Goal: Task Accomplishment & Management: Manage account settings

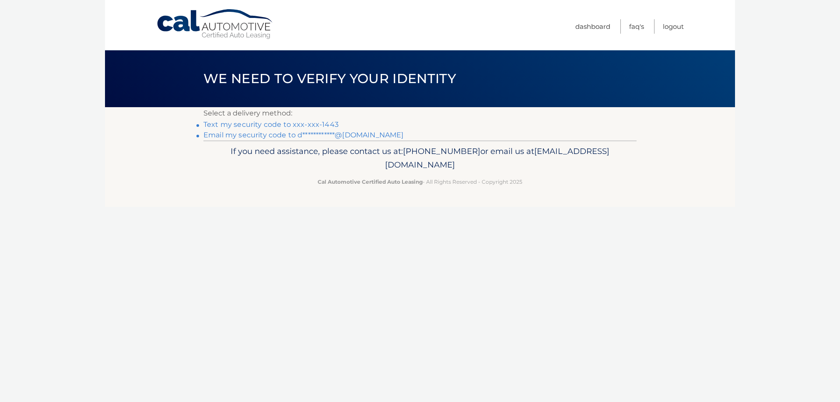
click at [300, 124] on link "Text my security code to xxx-xxx-1443" at bounding box center [270, 124] width 135 height 8
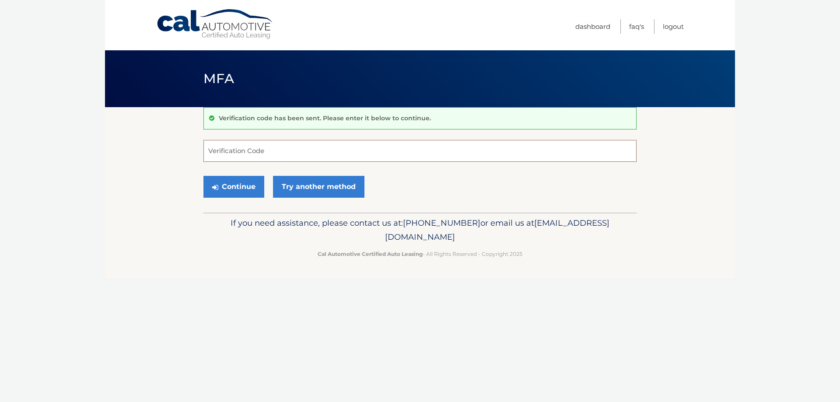
click at [280, 153] on input "Verification Code" at bounding box center [419, 151] width 433 height 22
type input "083659"
click at [230, 190] on button "Continue" at bounding box center [233, 187] width 61 height 22
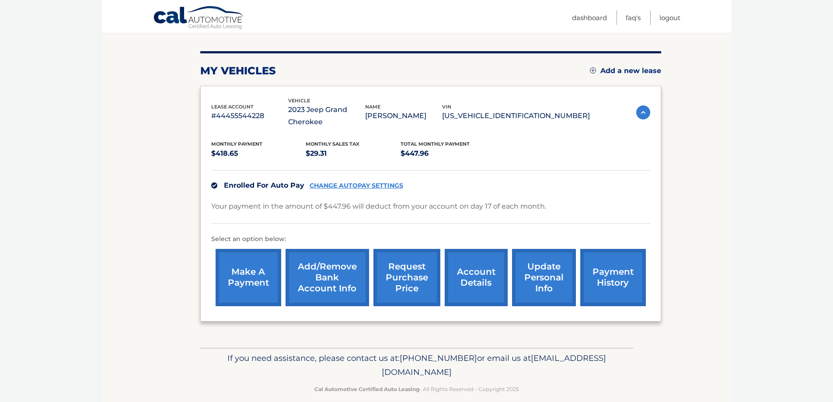
scroll to position [107, 0]
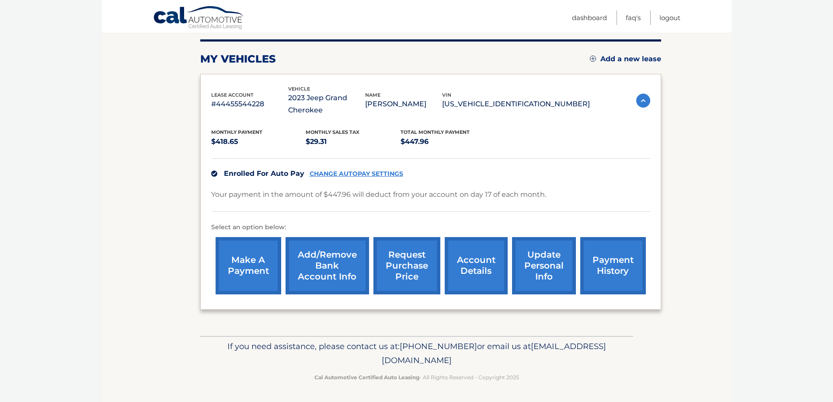
click at [477, 264] on link "account details" at bounding box center [476, 265] width 63 height 57
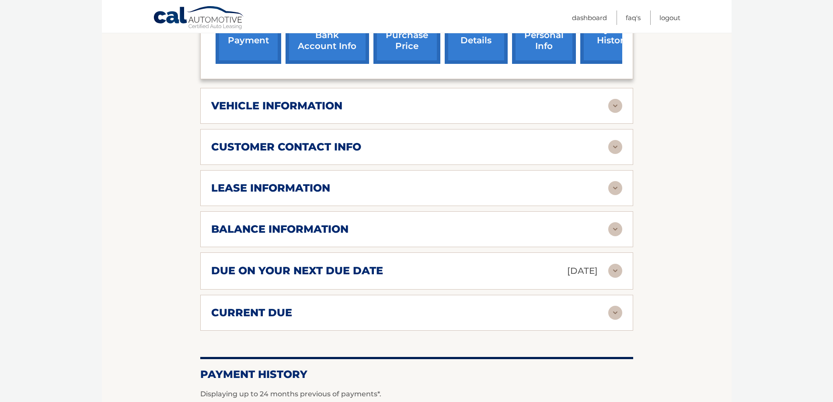
scroll to position [350, 0]
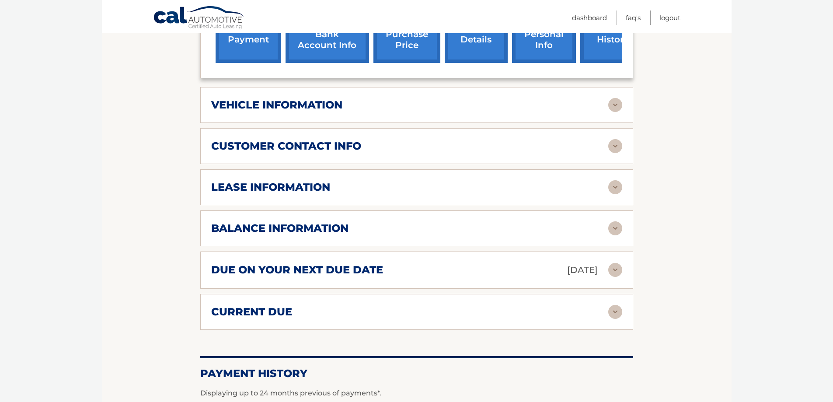
click at [616, 105] on img at bounding box center [615, 105] width 14 height 14
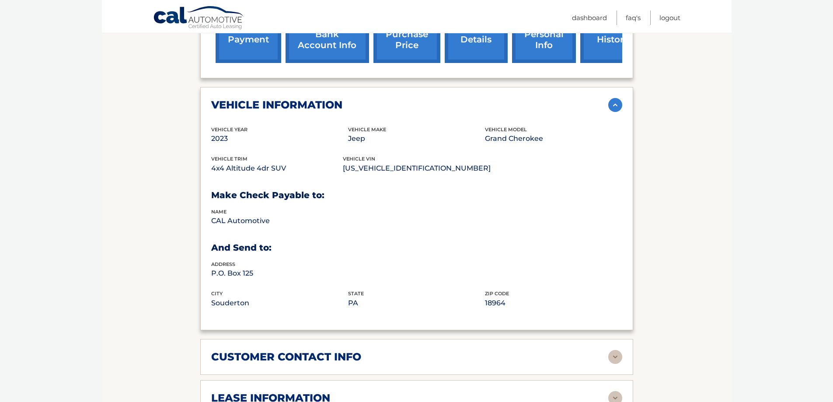
click at [616, 105] on img at bounding box center [615, 105] width 14 height 14
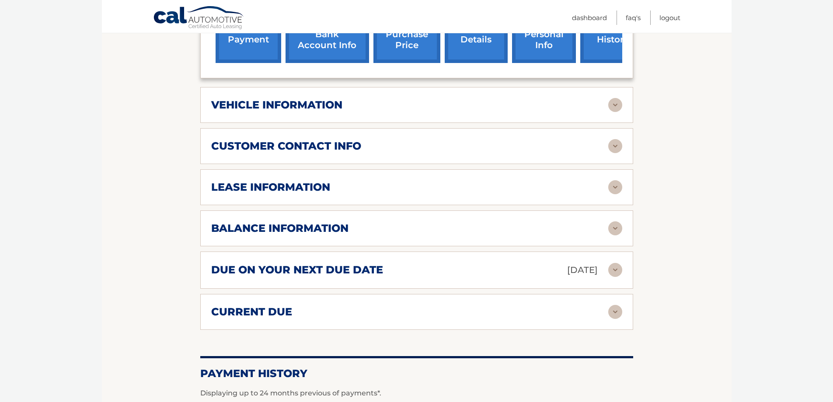
click at [615, 148] on img at bounding box center [615, 146] width 14 height 14
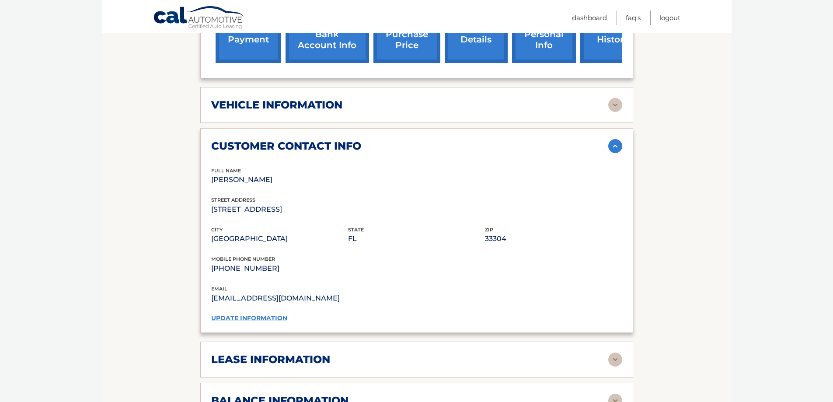
click at [258, 318] on link "update information" at bounding box center [249, 318] width 76 height 8
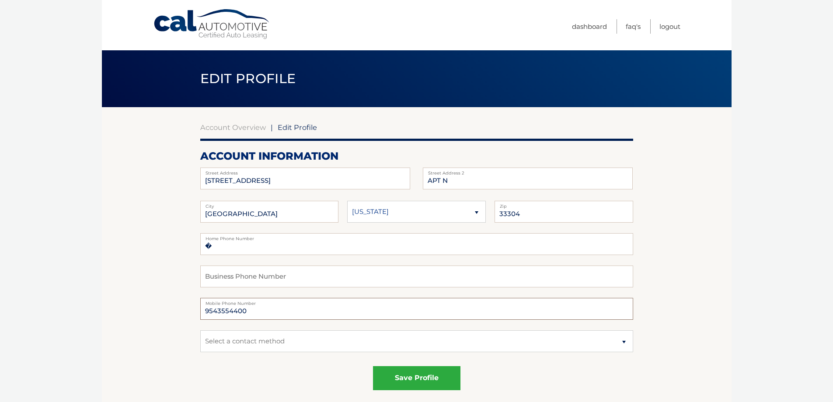
click at [255, 312] on input "9543554400" at bounding box center [416, 309] width 433 height 22
type input "9"
type input "9545981443"
click at [220, 246] on input "�" at bounding box center [416, 244] width 433 height 22
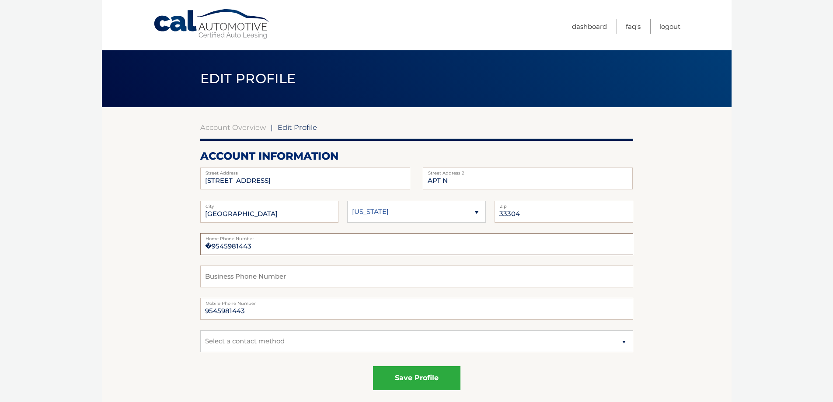
type input "�9545981443"
click at [623, 344] on select "Select a contact method Mobile Home" at bounding box center [416, 341] width 433 height 22
select select "1"
click at [200, 330] on select "Select a contact method Mobile Home" at bounding box center [416, 341] width 433 height 22
click at [409, 378] on button "save profile" at bounding box center [416, 378] width 87 height 24
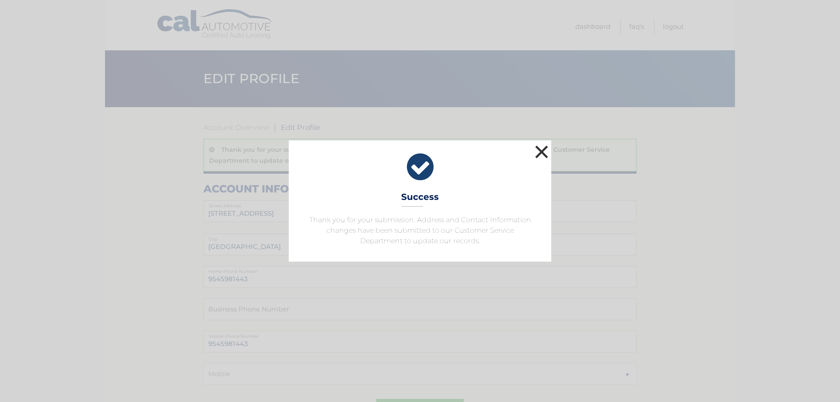
click at [542, 150] on button "×" at bounding box center [541, 151] width 17 height 17
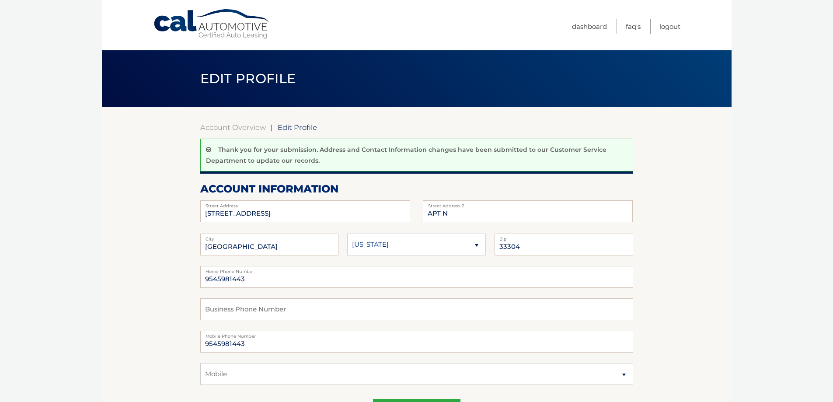
click at [293, 128] on span "Edit Profile" at bounding box center [297, 127] width 39 height 9
click at [222, 127] on link "Account Overview" at bounding box center [233, 127] width 66 height 9
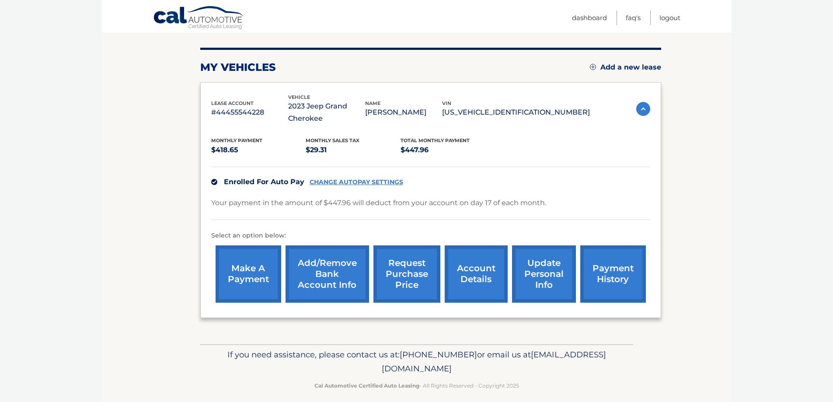
scroll to position [107, 0]
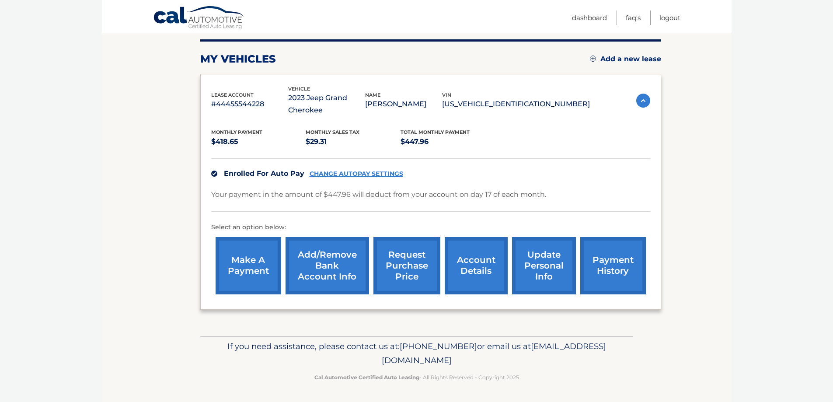
click at [474, 271] on link "account details" at bounding box center [476, 265] width 63 height 57
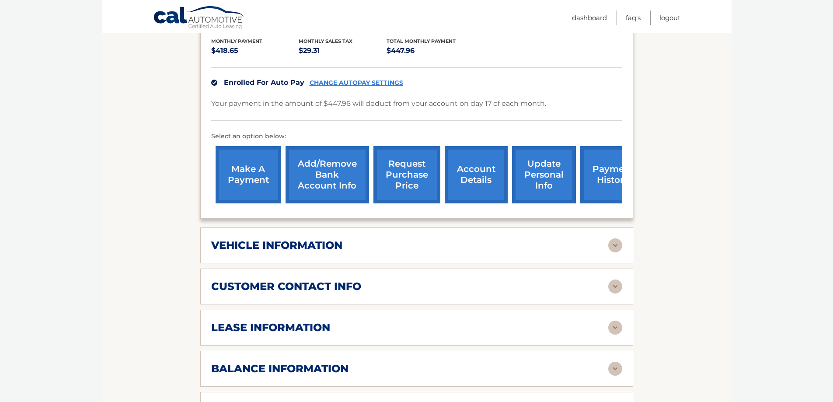
scroll to position [306, 0]
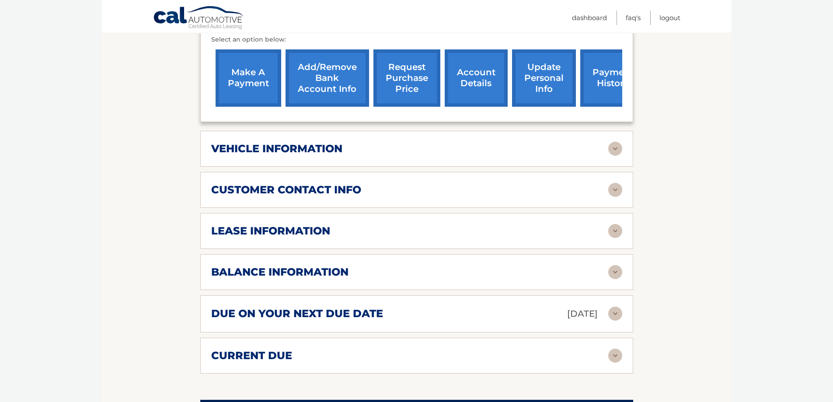
click at [614, 187] on img at bounding box center [615, 190] width 14 height 14
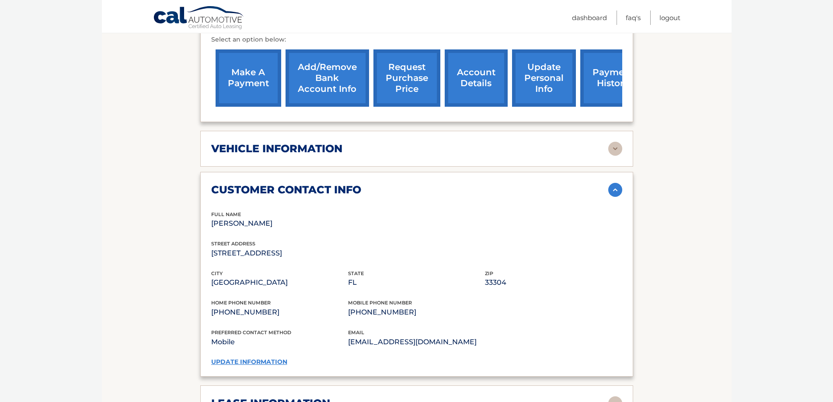
click at [614, 190] on img at bounding box center [615, 190] width 14 height 14
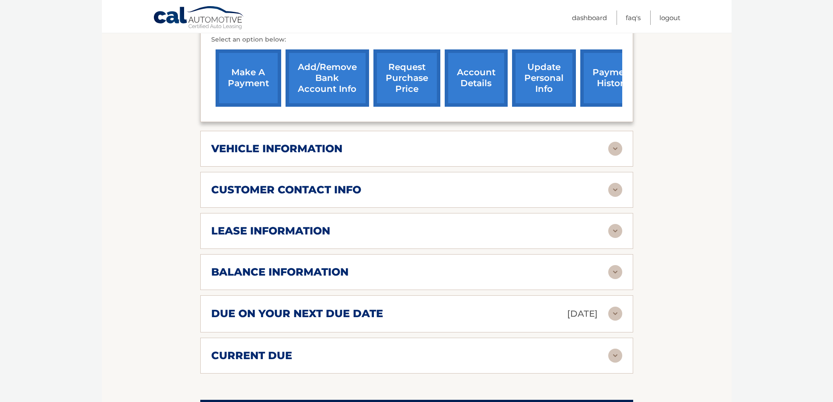
click at [616, 231] on img at bounding box center [615, 231] width 14 height 14
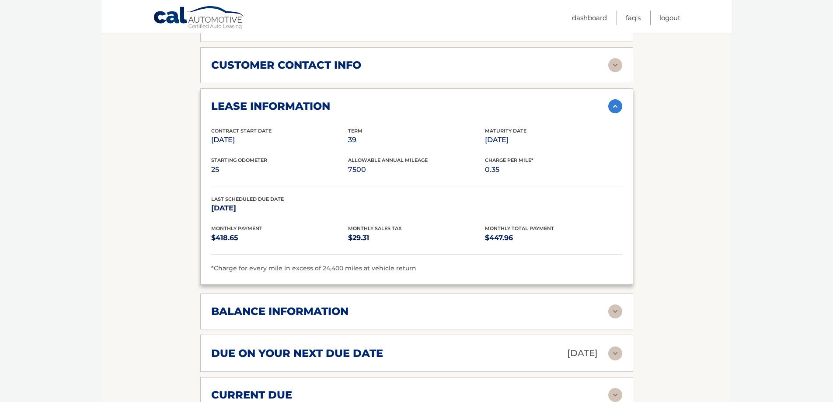
scroll to position [481, 0]
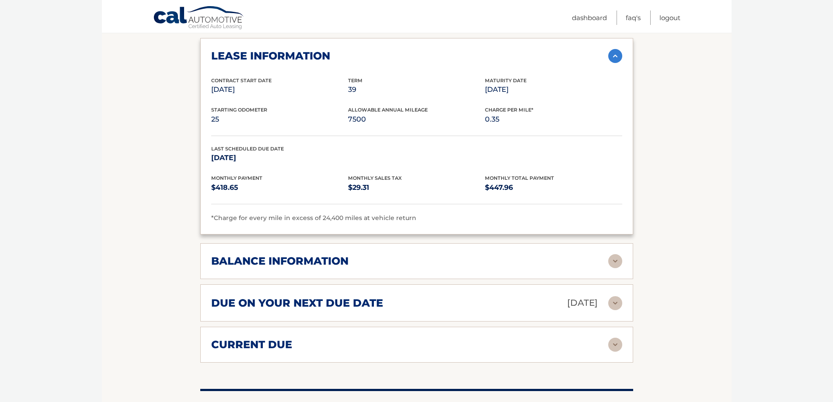
click at [614, 259] on img at bounding box center [615, 261] width 14 height 14
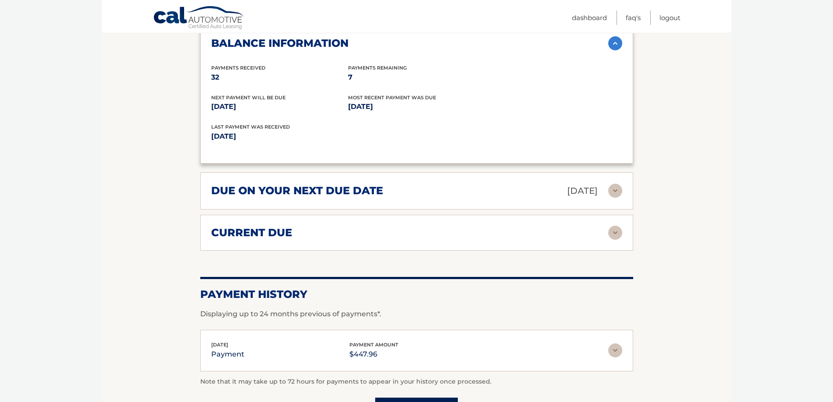
scroll to position [700, 0]
click at [617, 190] on img at bounding box center [615, 190] width 14 height 14
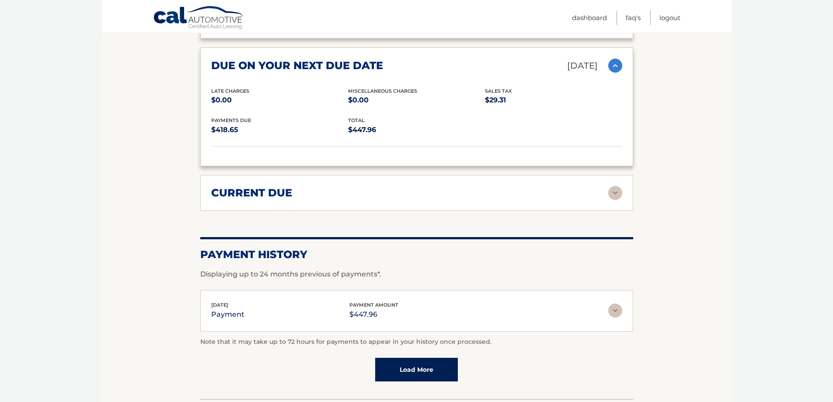
scroll to position [831, 0]
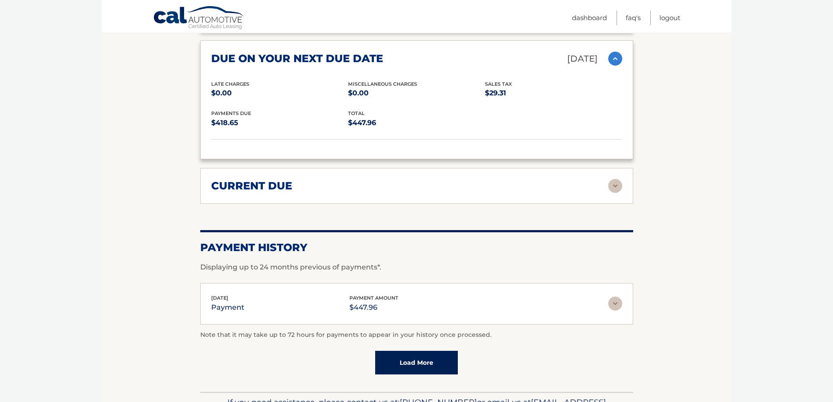
click at [616, 188] on img at bounding box center [615, 186] width 14 height 14
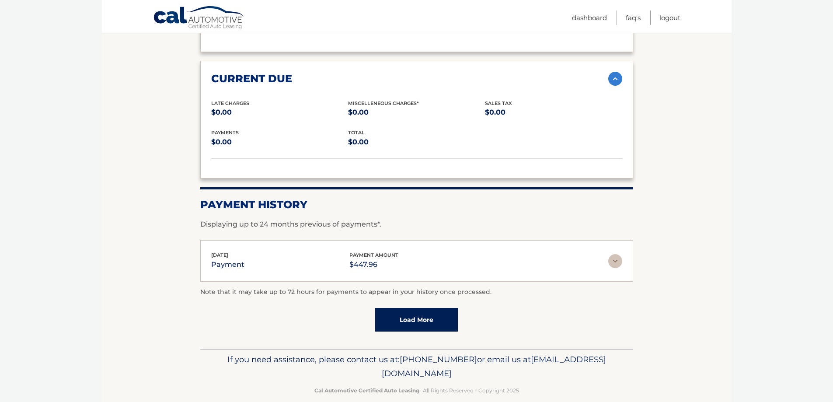
scroll to position [951, 0]
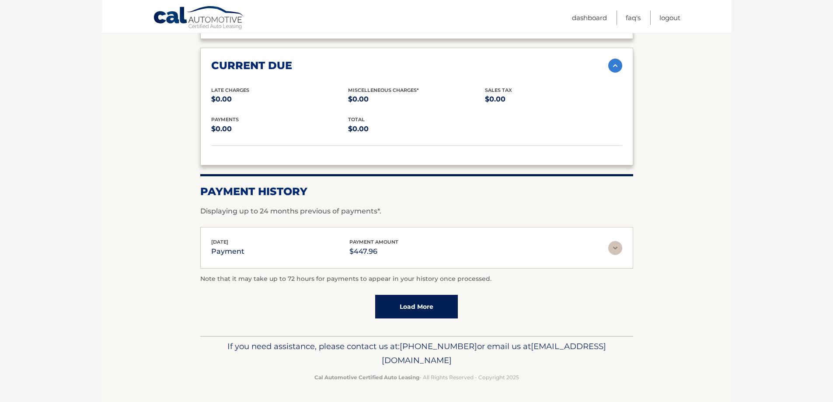
click at [617, 249] on img at bounding box center [615, 248] width 14 height 14
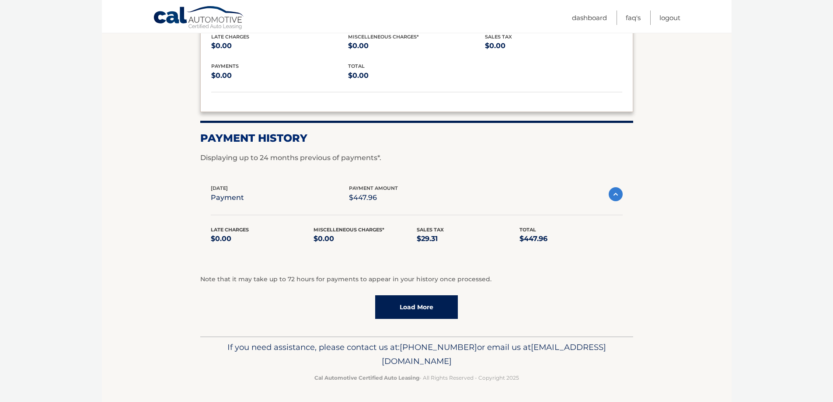
scroll to position [1006, 0]
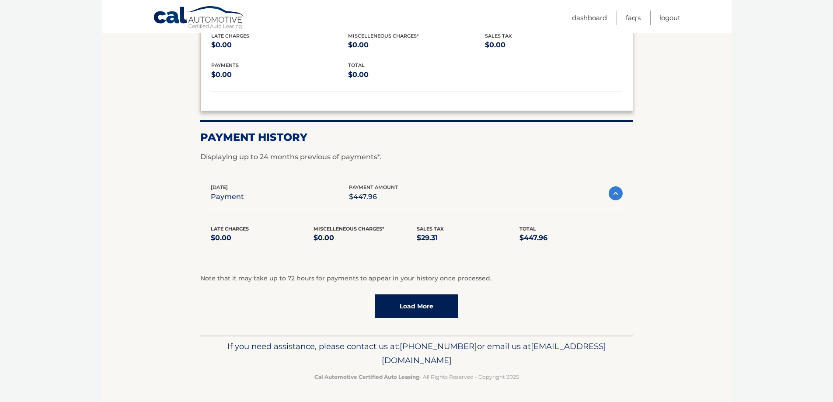
click at [421, 308] on link "Load More" at bounding box center [416, 306] width 83 height 24
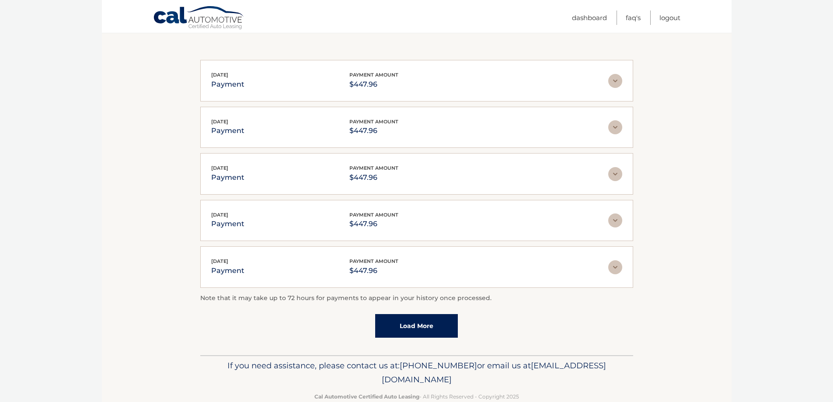
scroll to position [1224, 0]
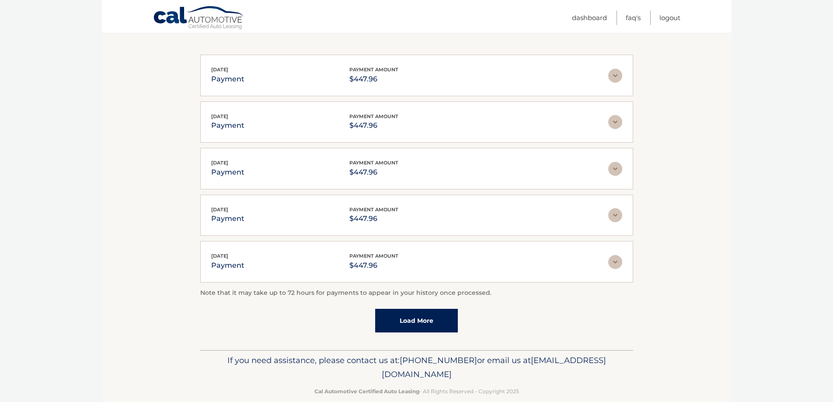
click at [433, 320] on link "Load More" at bounding box center [416, 321] width 83 height 24
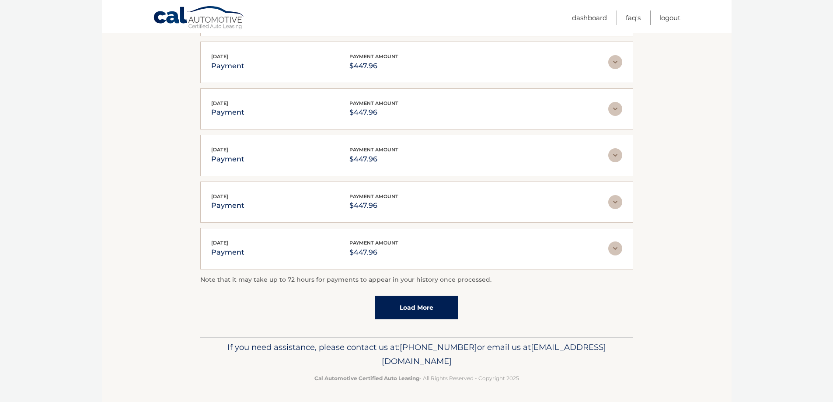
scroll to position [1472, 0]
click at [410, 305] on link "Load More" at bounding box center [416, 307] width 83 height 24
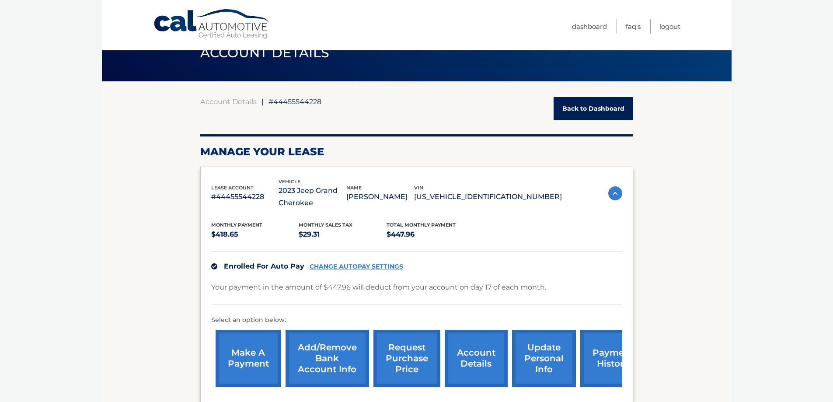
scroll to position [0, 0]
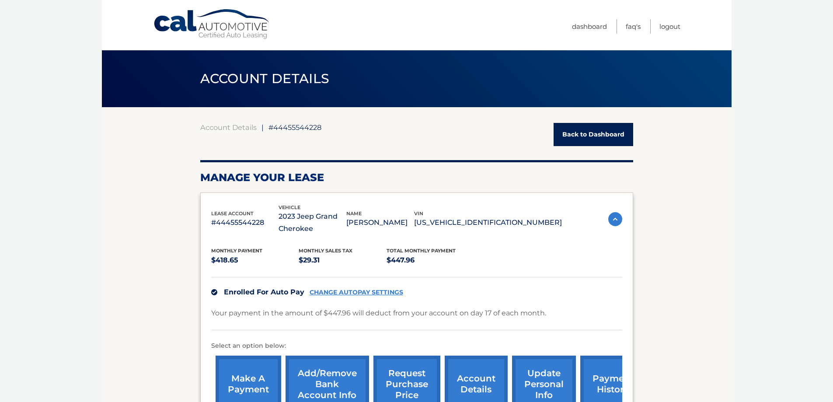
click at [601, 136] on link "Back to Dashboard" at bounding box center [594, 134] width 80 height 23
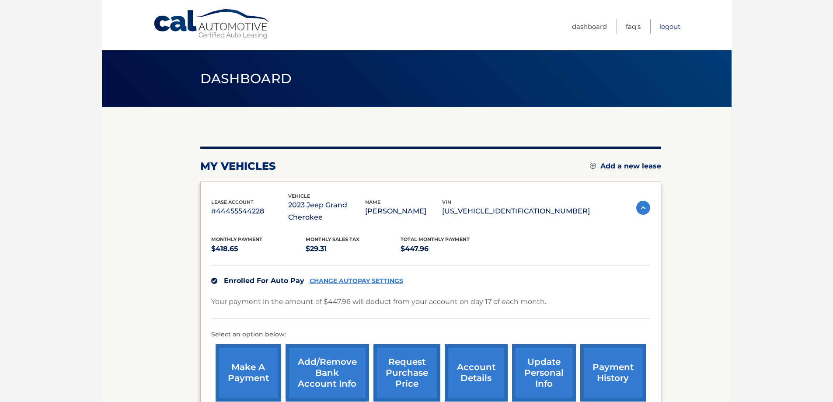
click at [676, 29] on link "Logout" at bounding box center [670, 26] width 21 height 14
